Goal: Entertainment & Leisure: Browse casually

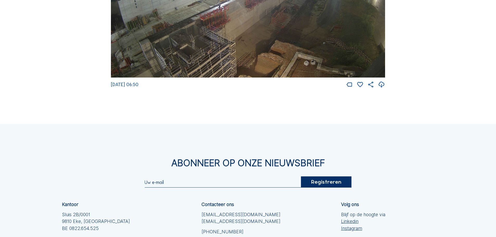
scroll to position [886, 0]
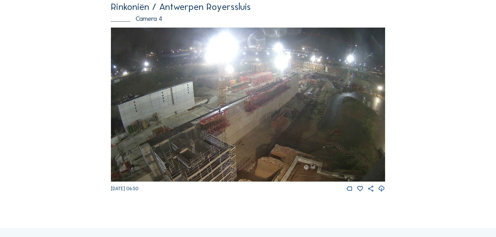
drag, startPoint x: 154, startPoint y: 198, endPoint x: 121, endPoint y: 198, distance: 32.6
click at [121, 192] on span "Fr 26 Sep 2025 06:50" at bounding box center [125, 189] width 28 height 6
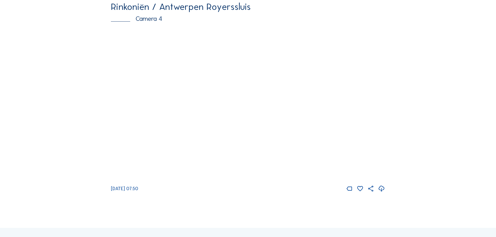
scroll to position [886, 0]
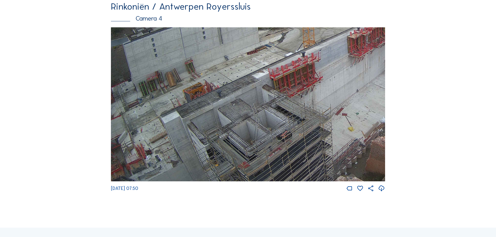
drag, startPoint x: 192, startPoint y: 163, endPoint x: 314, endPoint y: 98, distance: 139.0
click at [314, 98] on img at bounding box center [248, 104] width 274 height 155
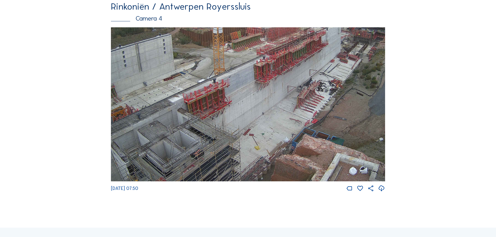
drag, startPoint x: 312, startPoint y: 104, endPoint x: 243, endPoint y: 119, distance: 70.5
click at [243, 119] on img at bounding box center [248, 104] width 274 height 155
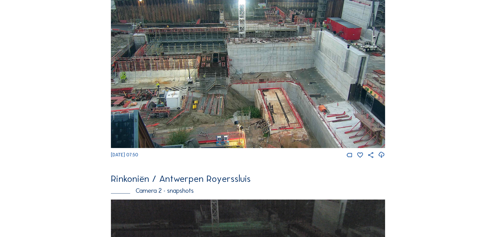
scroll to position [0, 0]
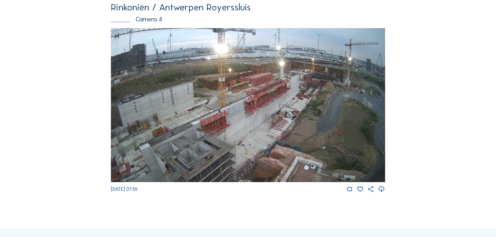
scroll to position [886, 0]
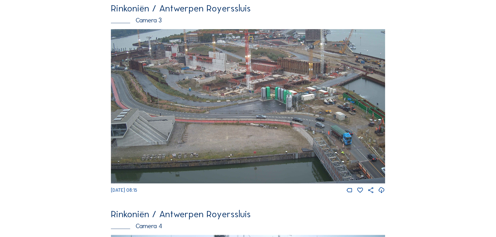
scroll to position [678, 0]
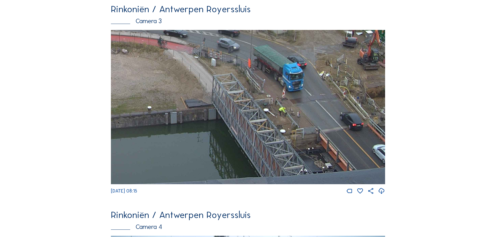
drag, startPoint x: 272, startPoint y: 90, endPoint x: 200, endPoint y: 29, distance: 94.1
click at [200, 29] on div "Rinkoniën / Antwerpen Royerssluis Camera 3 [DATE] 08:15" at bounding box center [248, 99] width 274 height 191
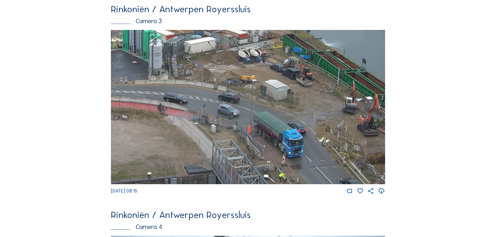
drag, startPoint x: 324, startPoint y: 99, endPoint x: 241, endPoint y: 135, distance: 91.1
click at [274, 148] on img at bounding box center [248, 107] width 274 height 155
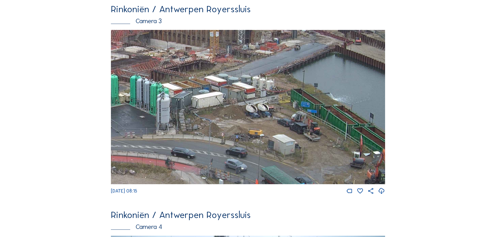
drag, startPoint x: 214, startPoint y: 106, endPoint x: 220, endPoint y: 156, distance: 50.1
click at [220, 156] on img at bounding box center [248, 107] width 274 height 155
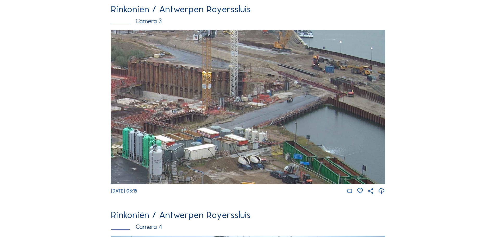
drag, startPoint x: 232, startPoint y: 93, endPoint x: 200, endPoint y: 138, distance: 55.3
click at [203, 144] on img at bounding box center [248, 107] width 274 height 155
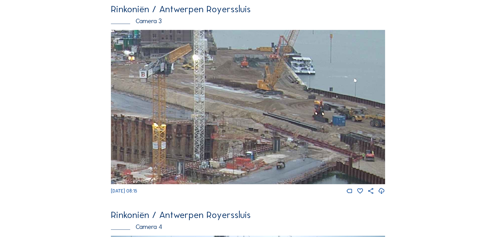
drag, startPoint x: 314, startPoint y: 108, endPoint x: 298, endPoint y: 166, distance: 60.4
click at [304, 173] on img at bounding box center [248, 107] width 274 height 155
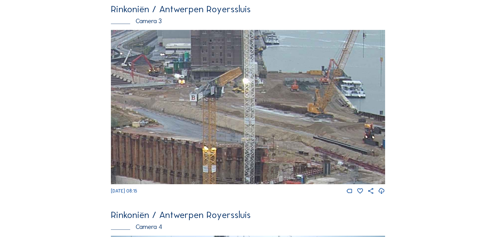
drag, startPoint x: 277, startPoint y: 108, endPoint x: 328, endPoint y: 161, distance: 73.0
click at [328, 161] on img at bounding box center [248, 107] width 274 height 155
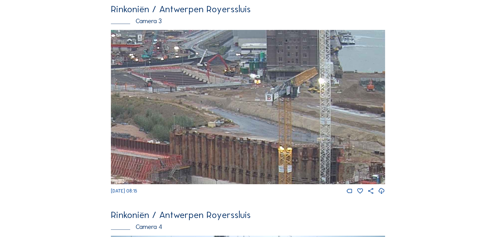
drag, startPoint x: 224, startPoint y: 136, endPoint x: 290, endPoint y: 163, distance: 71.8
click at [290, 163] on img at bounding box center [248, 107] width 274 height 155
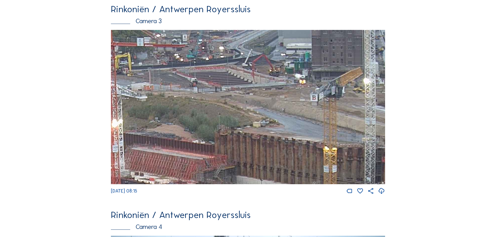
drag, startPoint x: 191, startPoint y: 120, endPoint x: 47, endPoint y: 142, distance: 145.2
click at [234, 141] on img at bounding box center [248, 107] width 274 height 155
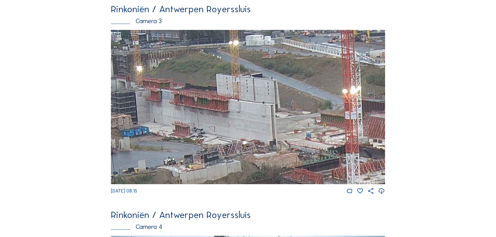
drag, startPoint x: 211, startPoint y: 139, endPoint x: 462, endPoint y: 174, distance: 253.4
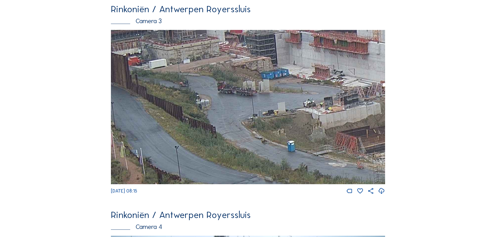
drag, startPoint x: 250, startPoint y: 149, endPoint x: 379, endPoint y: 102, distance: 137.3
click at [379, 102] on img at bounding box center [248, 107] width 274 height 155
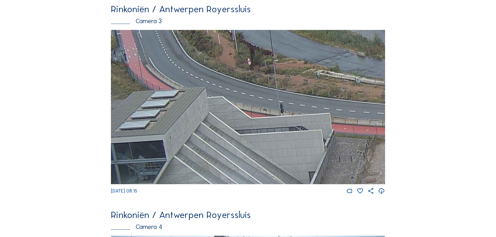
drag, startPoint x: 216, startPoint y: 139, endPoint x: 461, endPoint y: 32, distance: 267.1
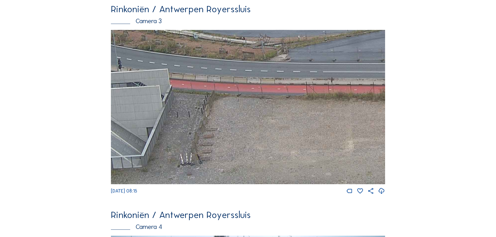
drag, startPoint x: 330, startPoint y: 144, endPoint x: 184, endPoint y: 102, distance: 151.7
click at [184, 102] on img at bounding box center [248, 107] width 274 height 155
drag, startPoint x: 389, startPoint y: 143, endPoint x: 371, endPoint y: 142, distance: 18.5
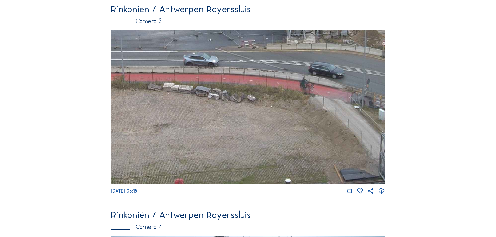
drag, startPoint x: 336, startPoint y: 138, endPoint x: 93, endPoint y: 125, distance: 243.5
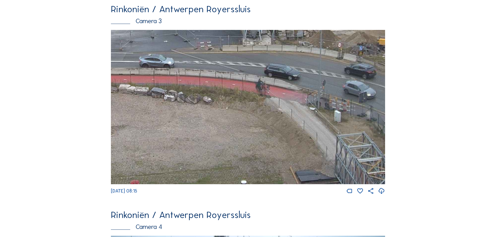
drag, startPoint x: 322, startPoint y: 128, endPoint x: 171, endPoint y: 137, distance: 151.1
click at [171, 137] on img at bounding box center [248, 107] width 274 height 155
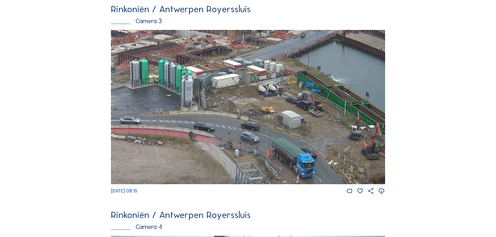
drag, startPoint x: 314, startPoint y: 106, endPoint x: 292, endPoint y: 167, distance: 65.0
click at [292, 167] on img at bounding box center [248, 107] width 274 height 155
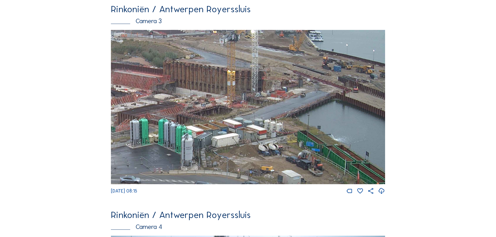
drag, startPoint x: 338, startPoint y: 95, endPoint x: 192, endPoint y: 132, distance: 150.8
click at [192, 132] on img at bounding box center [248, 107] width 274 height 155
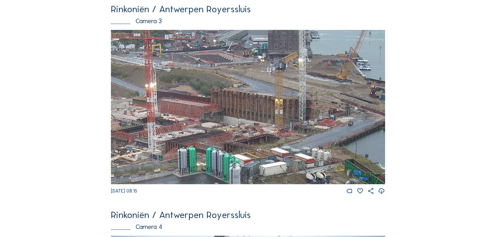
drag, startPoint x: 204, startPoint y: 85, endPoint x: 243, endPoint y: 172, distance: 95.8
click at [243, 172] on img at bounding box center [248, 107] width 274 height 155
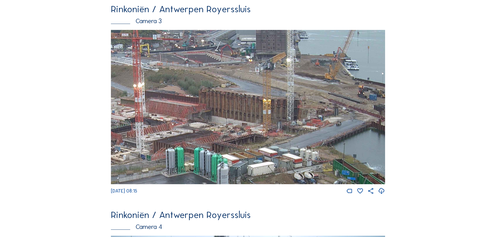
drag, startPoint x: 290, startPoint y: 102, endPoint x: 279, endPoint y: 126, distance: 26.3
click at [279, 126] on img at bounding box center [248, 107] width 274 height 155
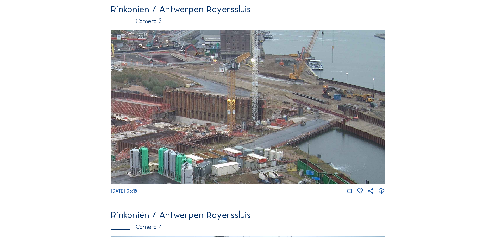
drag, startPoint x: 309, startPoint y: 92, endPoint x: 193, endPoint y: 139, distance: 125.5
click at [212, 136] on img at bounding box center [248, 107] width 274 height 155
drag, startPoint x: 230, startPoint y: 84, endPoint x: 228, endPoint y: 111, distance: 27.2
click at [228, 111] on img at bounding box center [248, 107] width 274 height 155
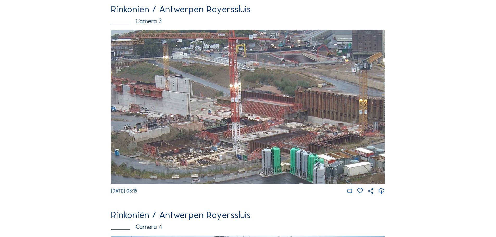
drag, startPoint x: 217, startPoint y: 126, endPoint x: 350, endPoint y: 156, distance: 136.2
click at [350, 156] on img at bounding box center [248, 107] width 274 height 155
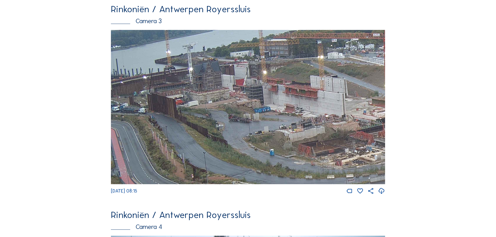
drag, startPoint x: 165, startPoint y: 152, endPoint x: 359, endPoint y: 219, distance: 205.4
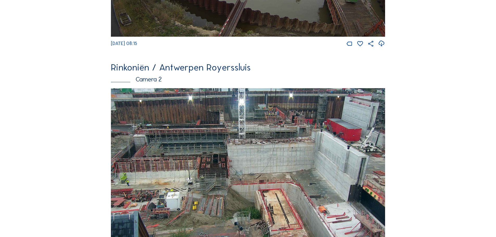
scroll to position [261, 0]
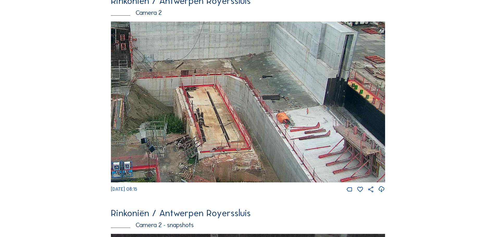
drag, startPoint x: 355, startPoint y: 144, endPoint x: 255, endPoint y: 95, distance: 112.2
click at [255, 95] on img at bounding box center [248, 102] width 274 height 161
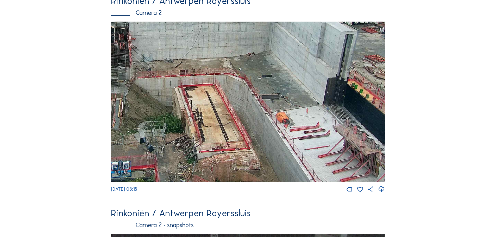
drag, startPoint x: 349, startPoint y: 139, endPoint x: 340, endPoint y: 138, distance: 9.2
click at [340, 138] on img at bounding box center [248, 102] width 274 height 161
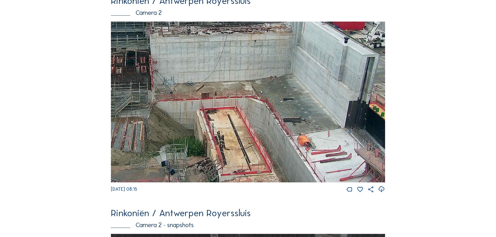
drag, startPoint x: 260, startPoint y: 161, endPoint x: 279, endPoint y: 146, distance: 24.5
click at [279, 146] on img at bounding box center [248, 102] width 274 height 161
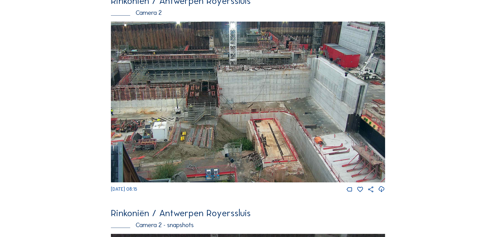
drag, startPoint x: 348, startPoint y: 175, endPoint x: 248, endPoint y: 57, distance: 154.0
click at [248, 57] on img at bounding box center [248, 102] width 274 height 161
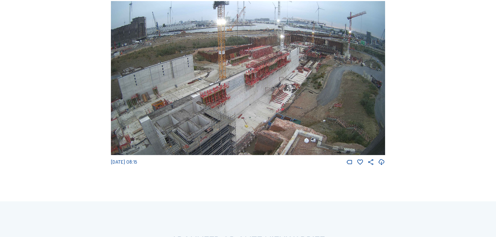
scroll to position [917, 0]
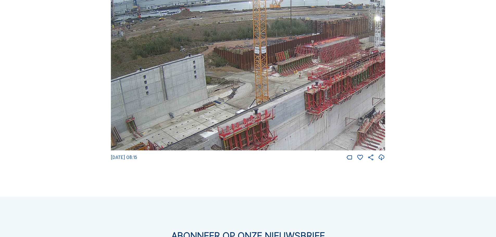
drag, startPoint x: 323, startPoint y: 107, endPoint x: 303, endPoint y: 134, distance: 33.6
click at [303, 134] on img at bounding box center [248, 73] width 274 height 155
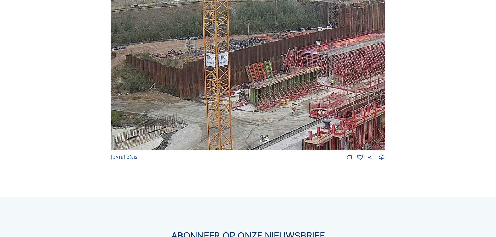
drag, startPoint x: 245, startPoint y: 100, endPoint x: 210, endPoint y: 124, distance: 42.9
click at [210, 124] on img at bounding box center [248, 73] width 274 height 155
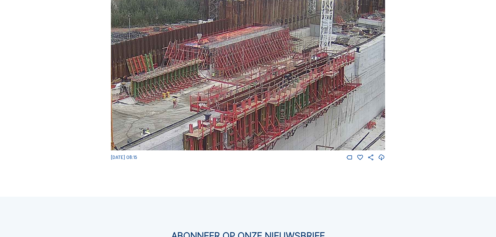
drag, startPoint x: 237, startPoint y: 148, endPoint x: 118, endPoint y: 141, distance: 119.8
click at [118, 141] on img at bounding box center [248, 73] width 274 height 155
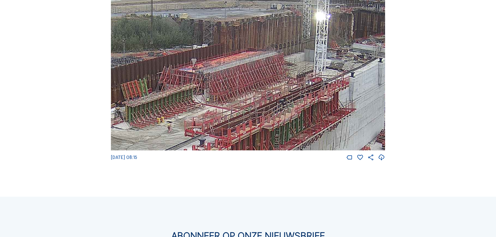
drag, startPoint x: 281, startPoint y: 97, endPoint x: 276, endPoint y: 122, distance: 25.3
click at [276, 122] on img at bounding box center [248, 73] width 274 height 155
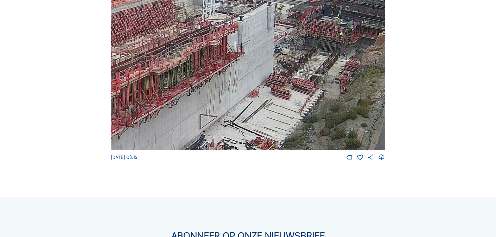
drag, startPoint x: 285, startPoint y: 81, endPoint x: 257, endPoint y: 27, distance: 60.5
click at [232, 46] on img at bounding box center [248, 73] width 274 height 155
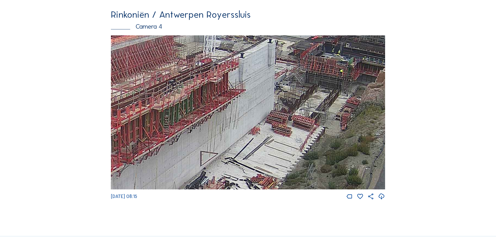
scroll to position [657, 0]
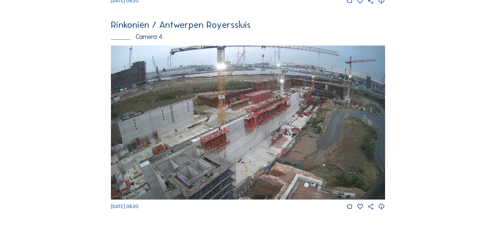
scroll to position [886, 0]
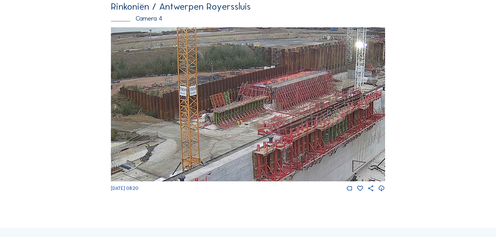
drag, startPoint x: 304, startPoint y: 120, endPoint x: 290, endPoint y: 132, distance: 18.7
click at [290, 132] on img at bounding box center [248, 104] width 274 height 155
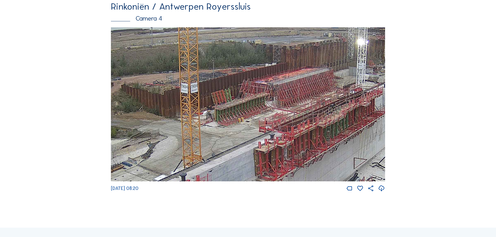
drag, startPoint x: 270, startPoint y: 171, endPoint x: 360, endPoint y: 63, distance: 141.2
click at [360, 63] on img at bounding box center [248, 104] width 274 height 155
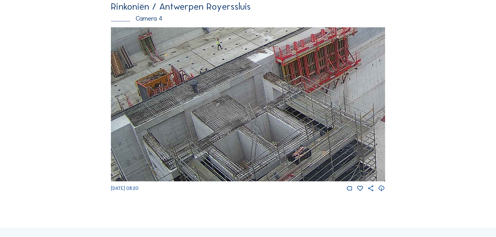
drag, startPoint x: 210, startPoint y: 130, endPoint x: 360, endPoint y: 49, distance: 171.0
click at [357, 51] on img at bounding box center [248, 104] width 274 height 155
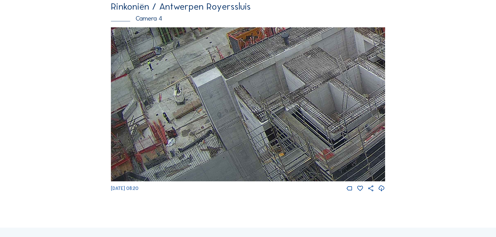
drag, startPoint x: 197, startPoint y: 123, endPoint x: 314, endPoint y: 45, distance: 140.8
click at [314, 45] on img at bounding box center [248, 104] width 274 height 155
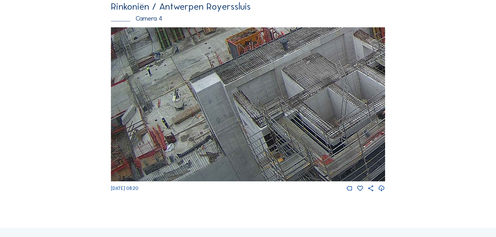
drag, startPoint x: 292, startPoint y: 82, endPoint x: 77, endPoint y: 233, distance: 262.9
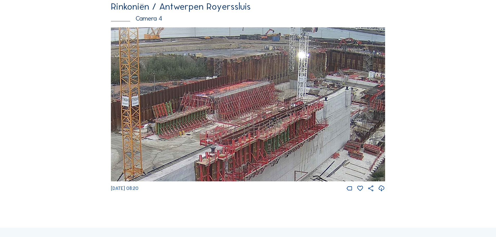
drag, startPoint x: 282, startPoint y: 99, endPoint x: 198, endPoint y: 164, distance: 106.2
click at [198, 164] on img at bounding box center [248, 104] width 274 height 155
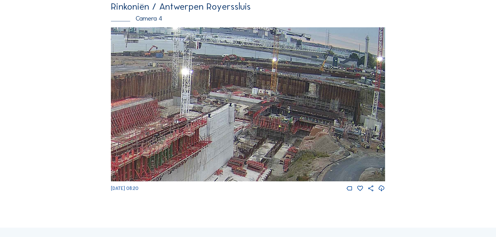
drag, startPoint x: 309, startPoint y: 133, endPoint x: 193, endPoint y: 149, distance: 117.0
click at [193, 149] on img at bounding box center [248, 104] width 274 height 155
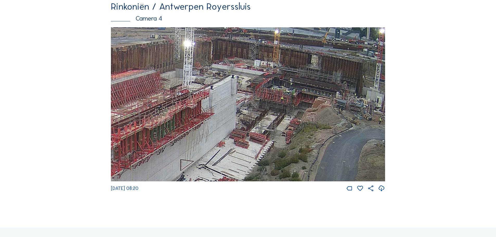
drag, startPoint x: 259, startPoint y: 170, endPoint x: 262, endPoint y: 137, distance: 33.3
click at [261, 140] on img at bounding box center [248, 104] width 274 height 155
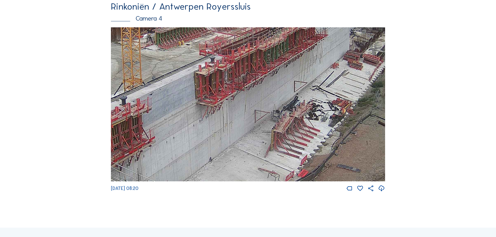
drag, startPoint x: 217, startPoint y: 149, endPoint x: 331, endPoint y: 72, distance: 137.2
click at [331, 72] on img at bounding box center [248, 104] width 274 height 155
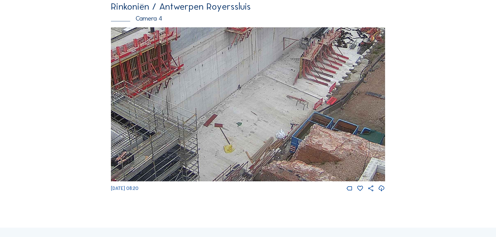
drag, startPoint x: 250, startPoint y: 156, endPoint x: 280, endPoint y: 80, distance: 81.2
click at [280, 80] on img at bounding box center [248, 104] width 274 height 155
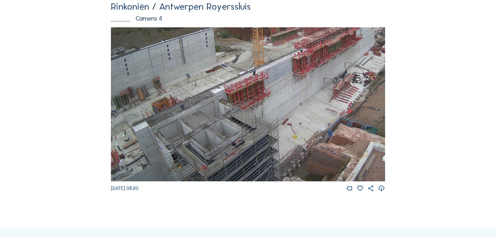
drag, startPoint x: 253, startPoint y: 133, endPoint x: 317, endPoint y: 69, distance: 90.5
click at [317, 69] on img at bounding box center [248, 104] width 274 height 155
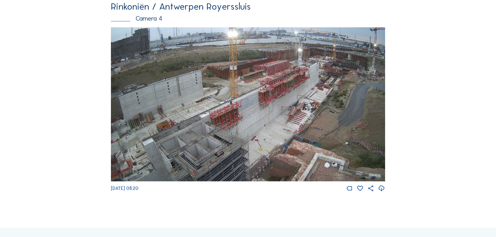
drag, startPoint x: 163, startPoint y: 158, endPoint x: 264, endPoint y: 125, distance: 106.2
click at [261, 126] on img at bounding box center [248, 104] width 274 height 155
